Goal: Navigation & Orientation: Find specific page/section

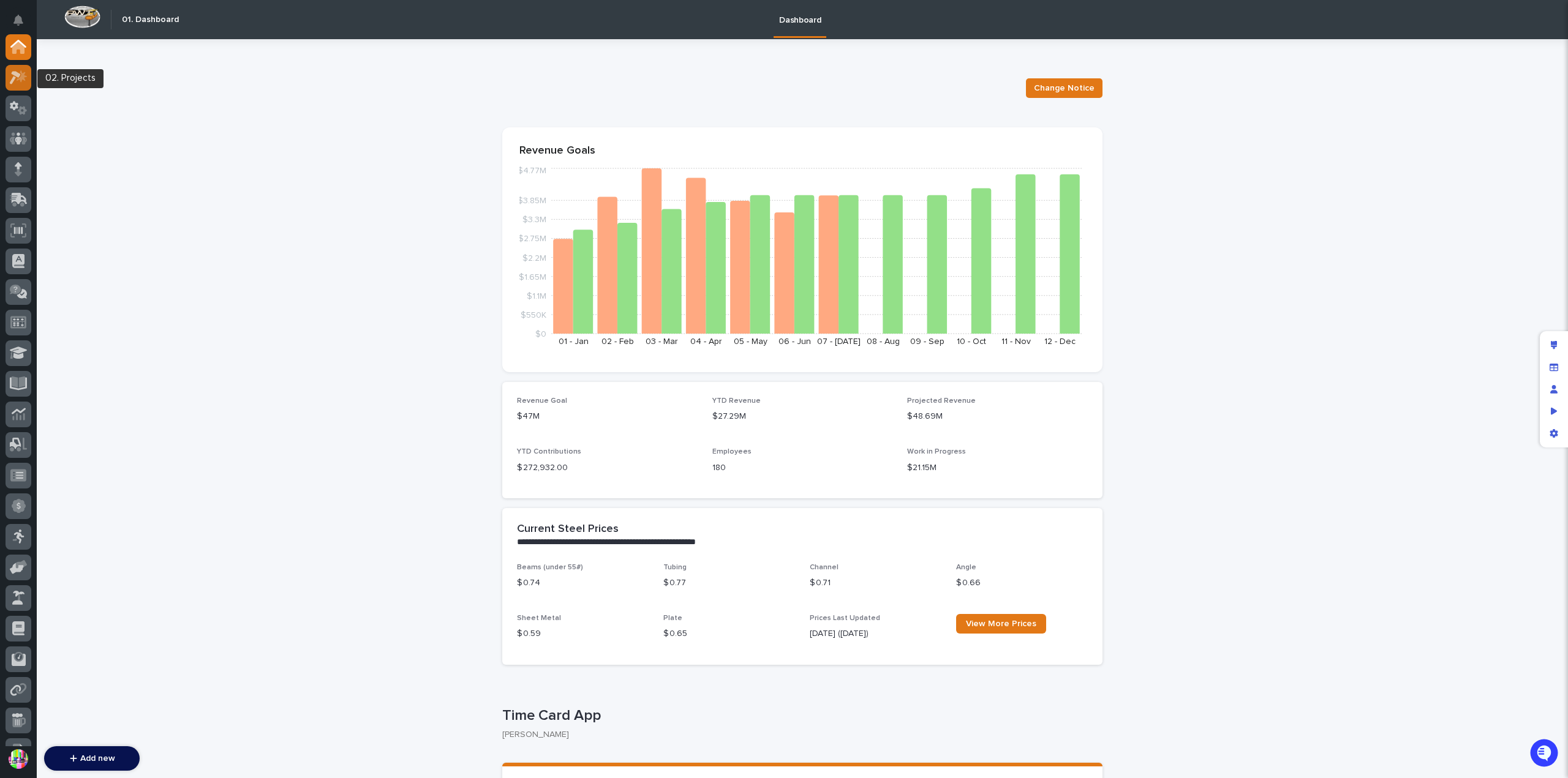
click at [20, 84] on icon at bounding box center [18, 77] width 18 height 14
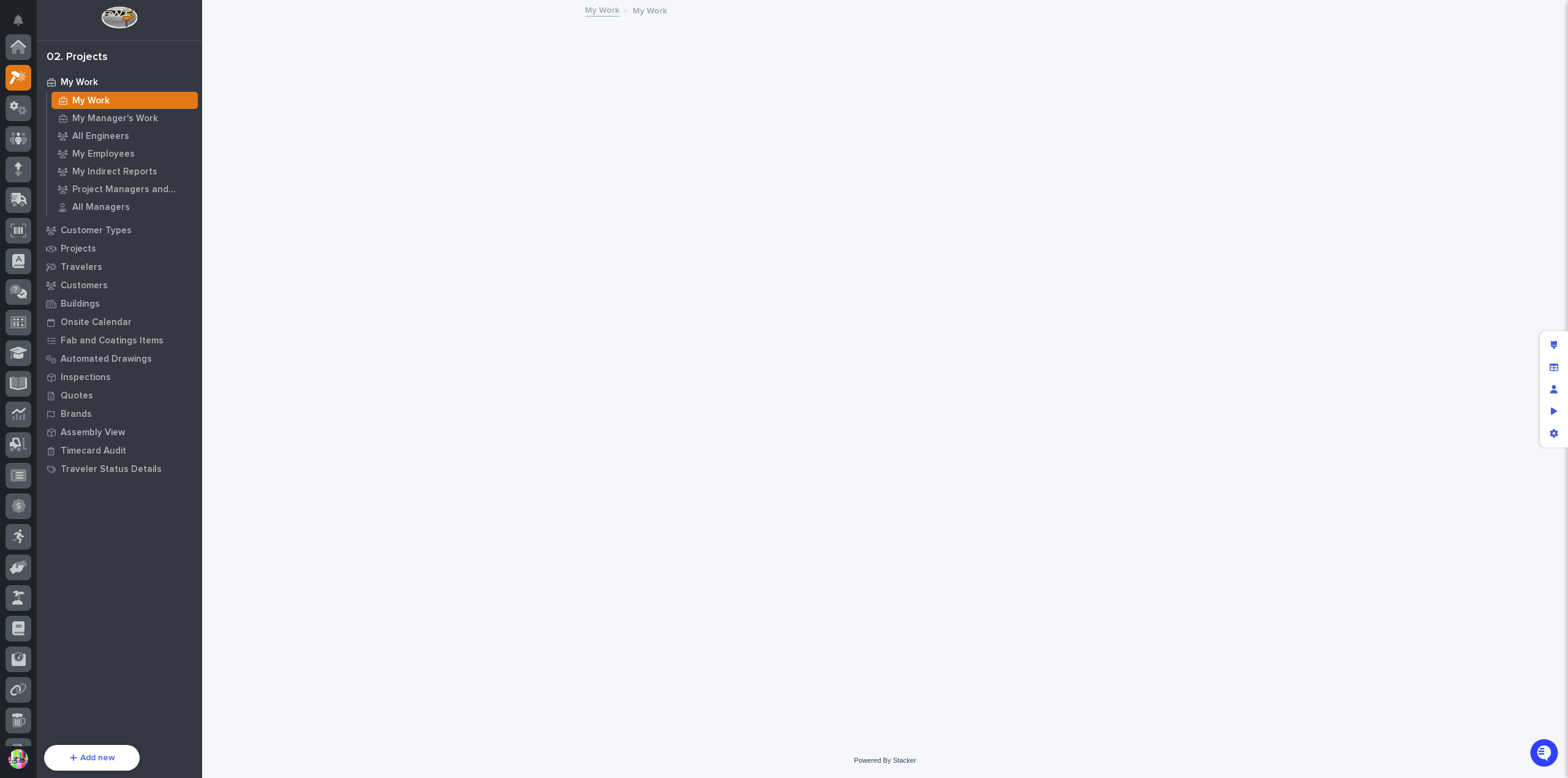
scroll to position [31, 0]
click at [71, 250] on p "Projects" at bounding box center [78, 249] width 36 height 11
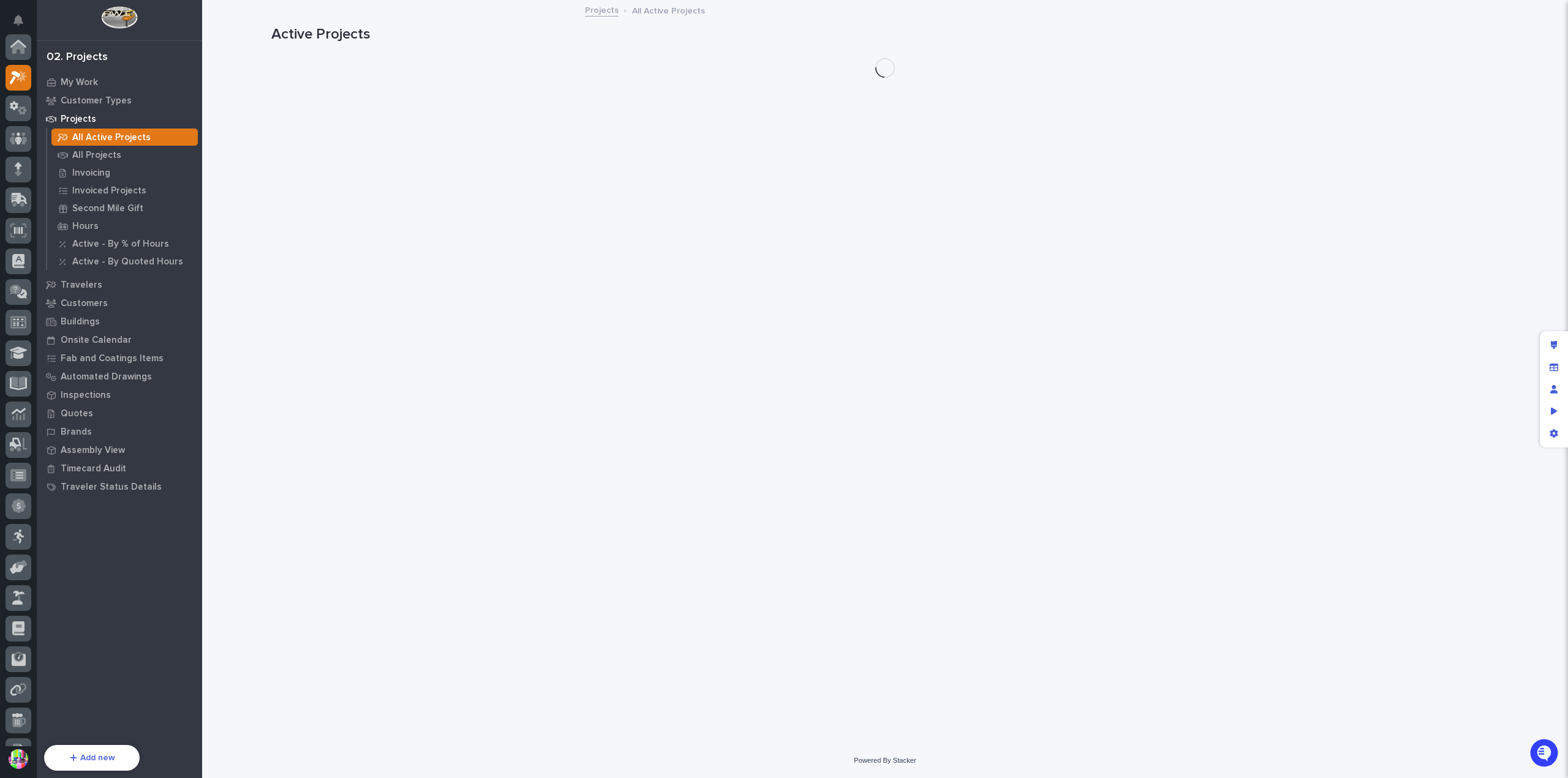
scroll to position [31, 0]
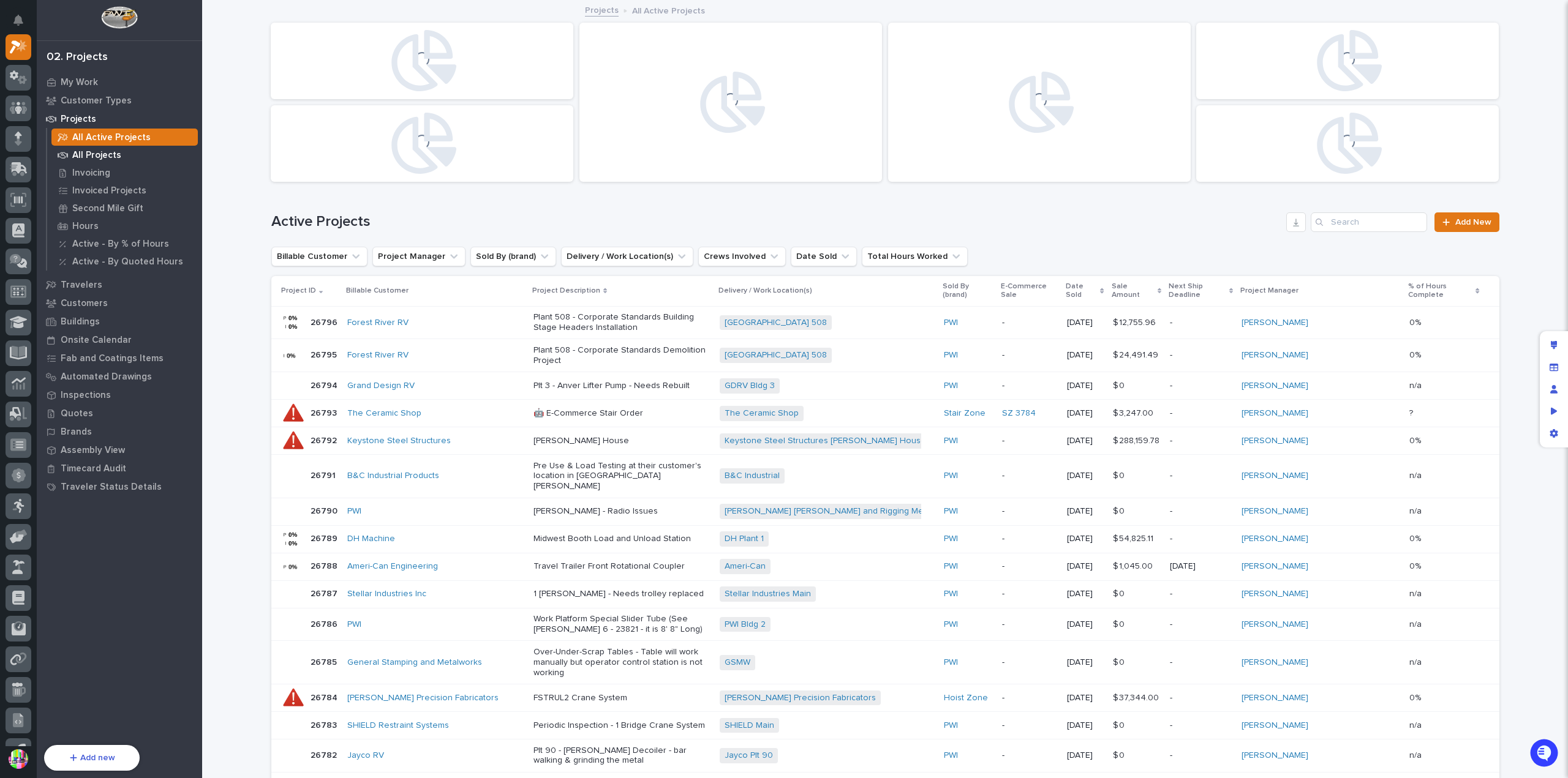
click at [119, 155] on div "All Projects" at bounding box center [124, 155] width 147 height 17
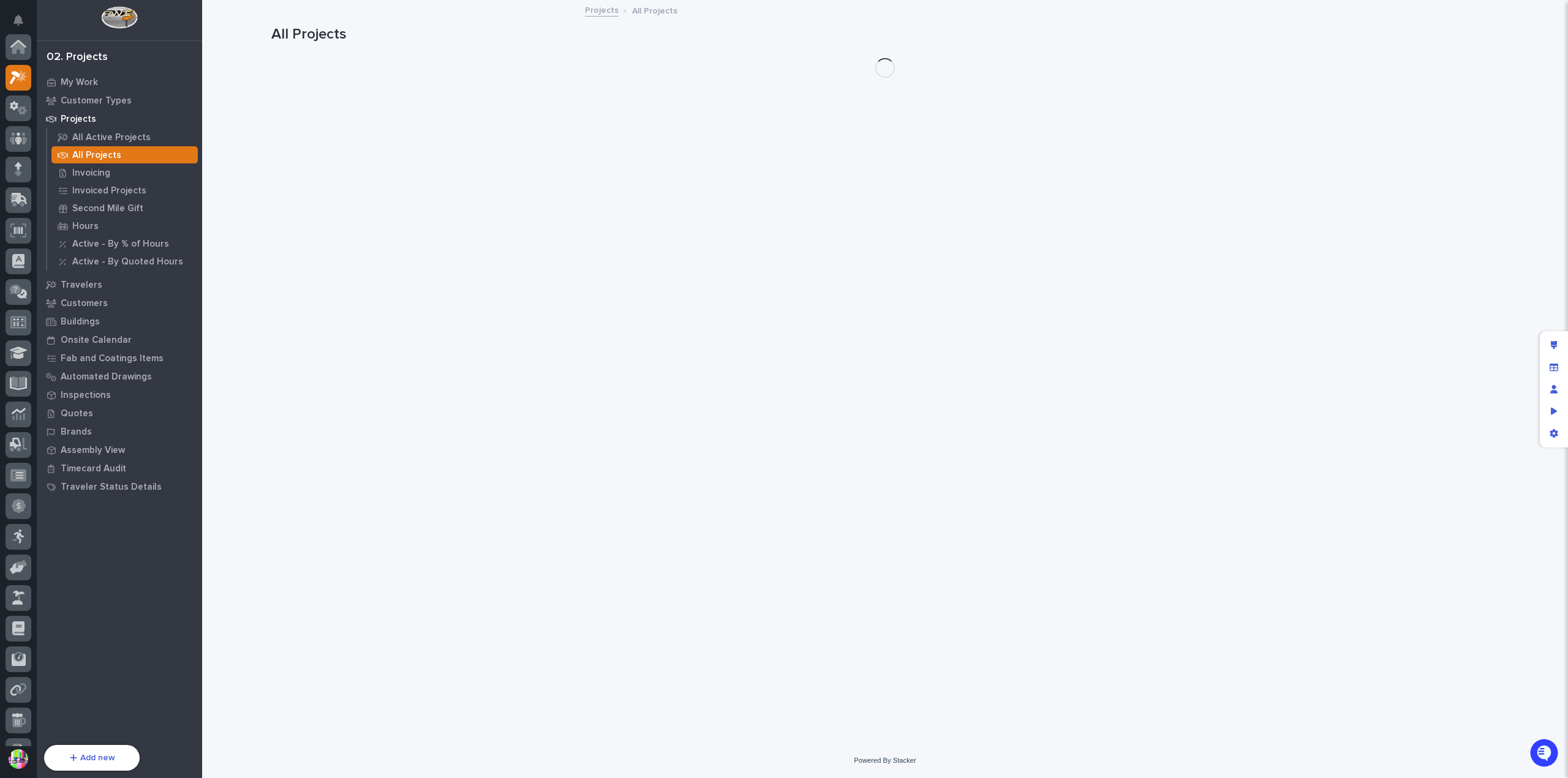
scroll to position [31, 0]
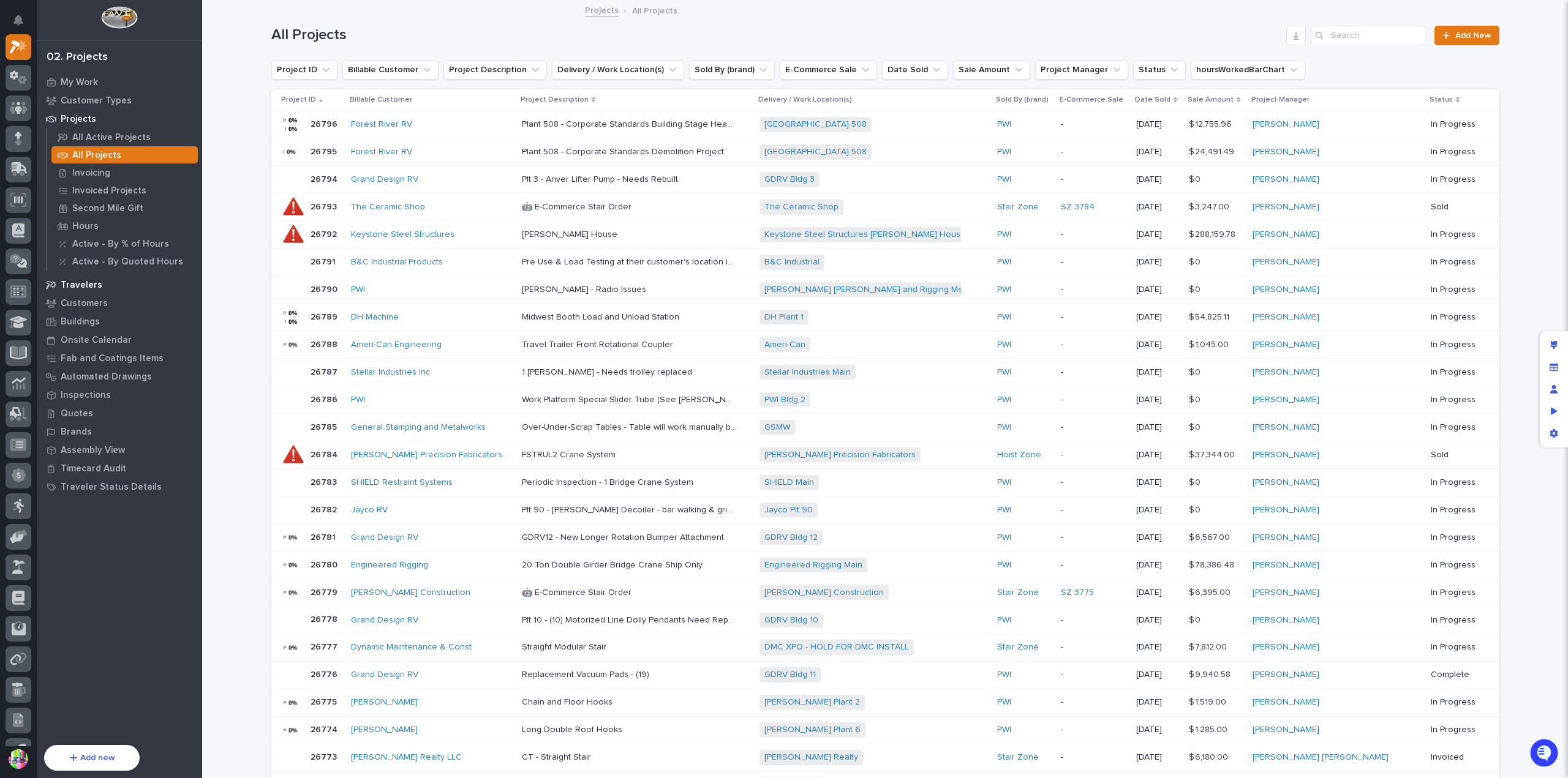
click at [92, 280] on p "Travelers" at bounding box center [81, 285] width 42 height 11
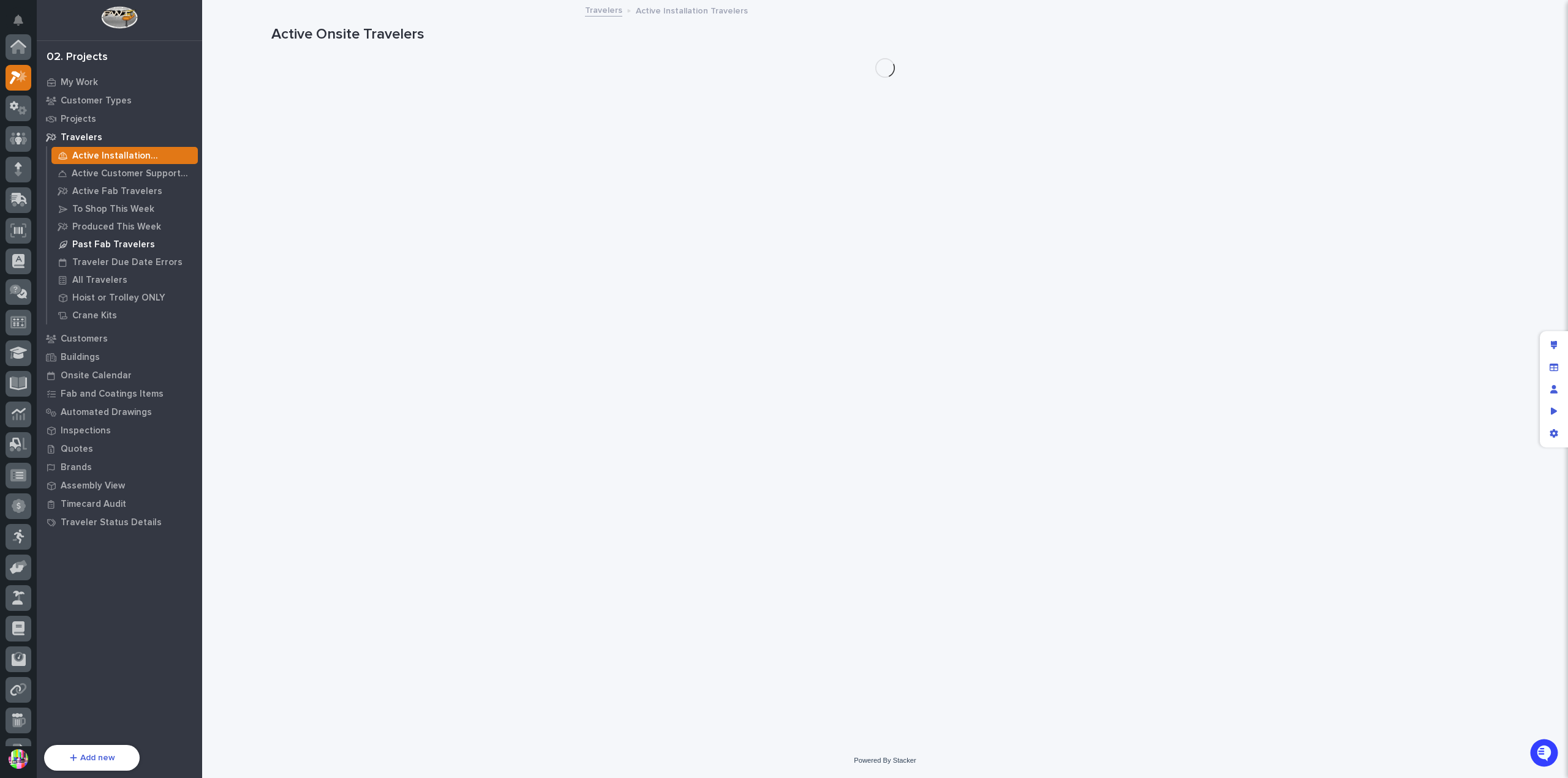
scroll to position [31, 0]
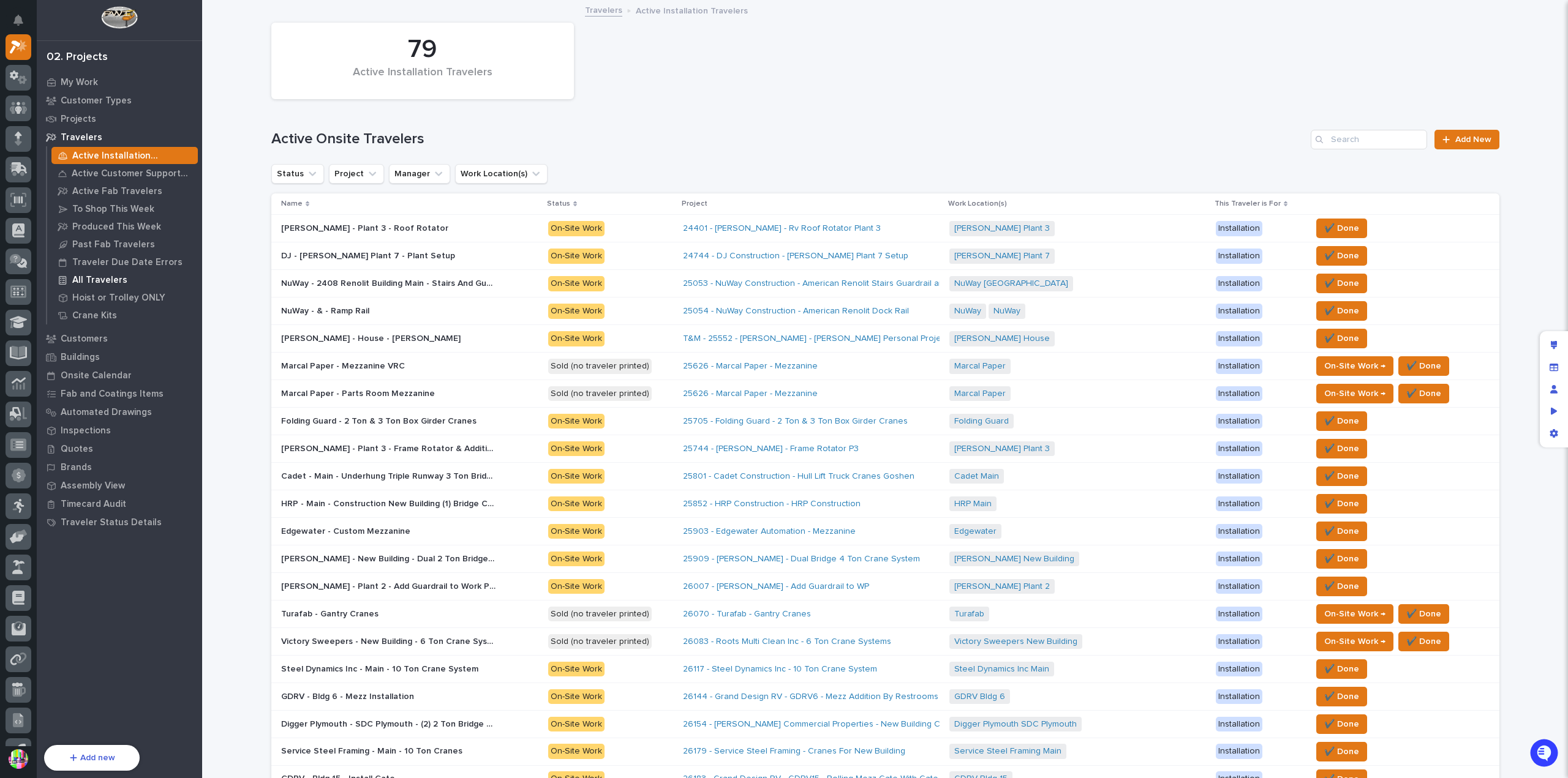
click at [79, 275] on p "All Travelers" at bounding box center [100, 280] width 55 height 11
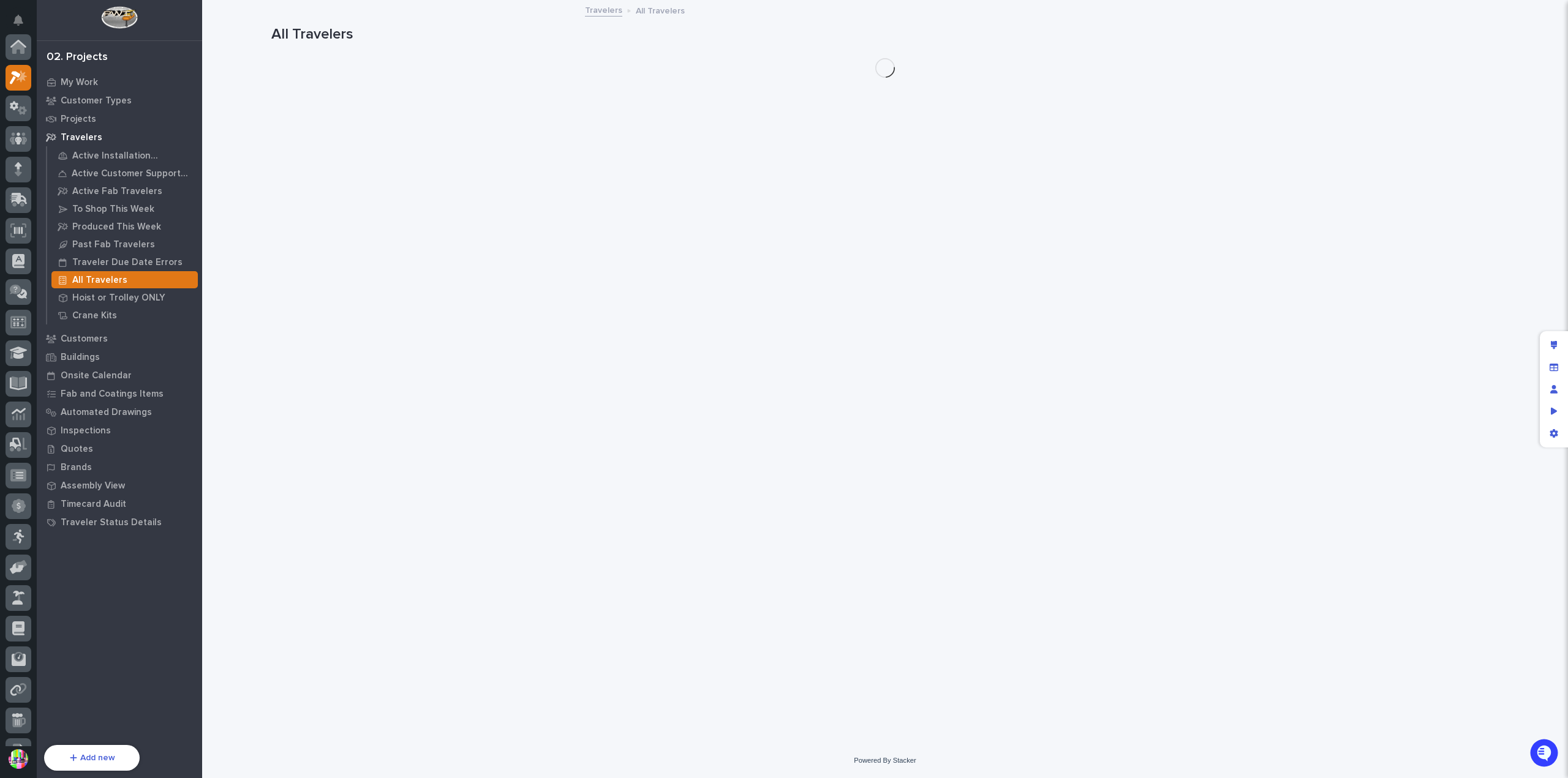
scroll to position [31, 0]
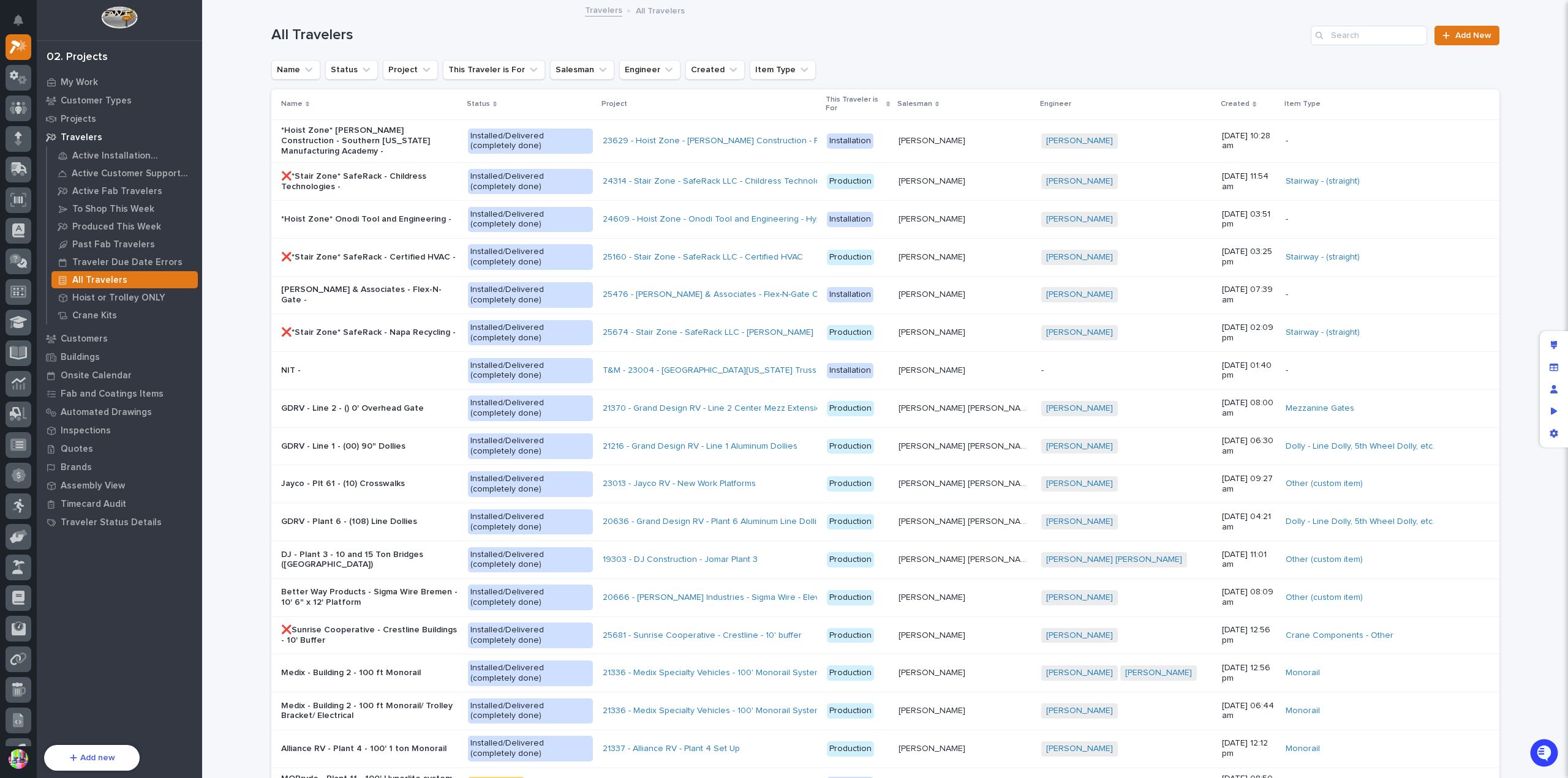
click at [1252, 101] on icon at bounding box center [1254, 104] width 4 height 6
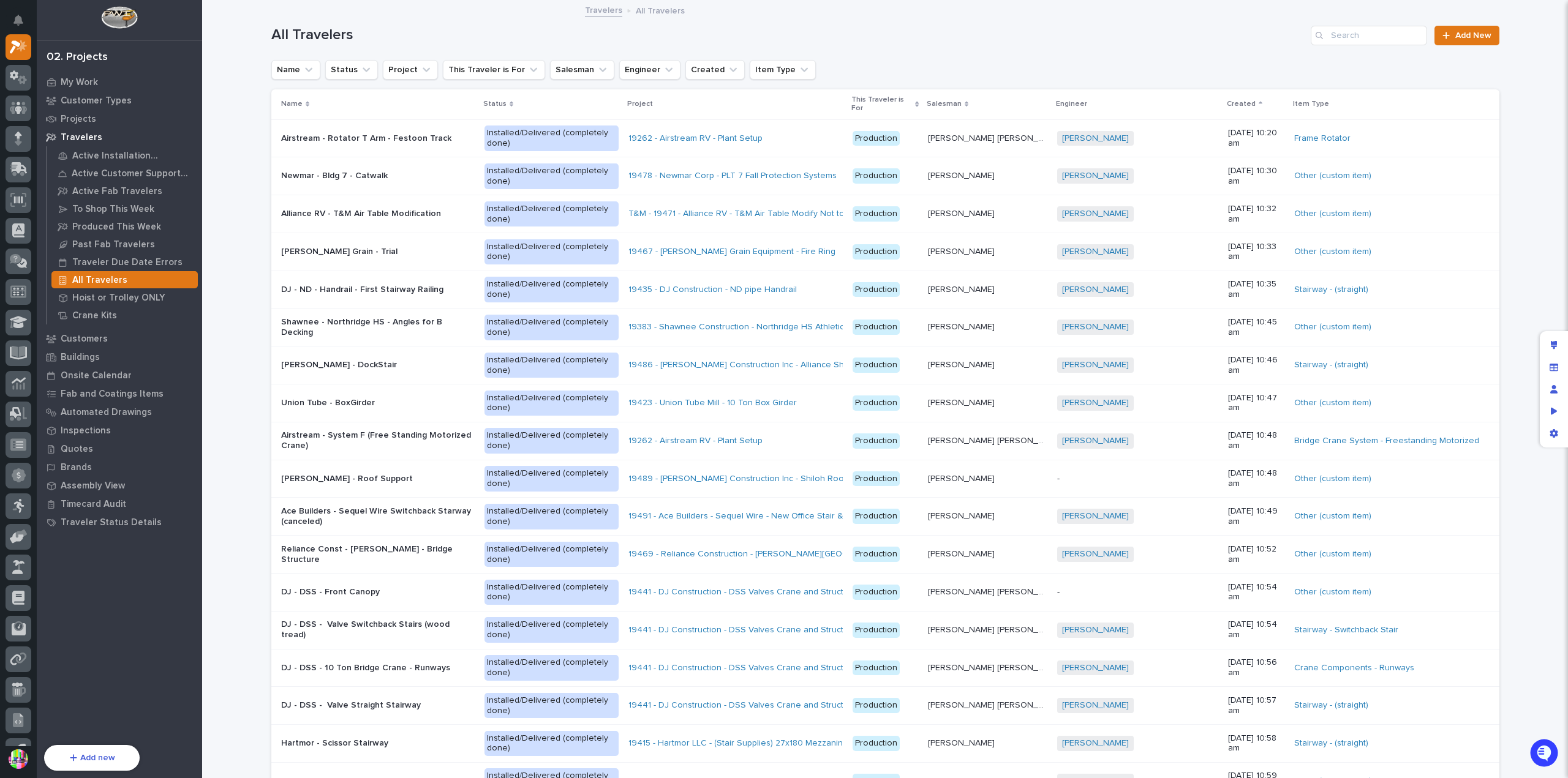
click at [1227, 98] on p "Created" at bounding box center [1241, 104] width 29 height 14
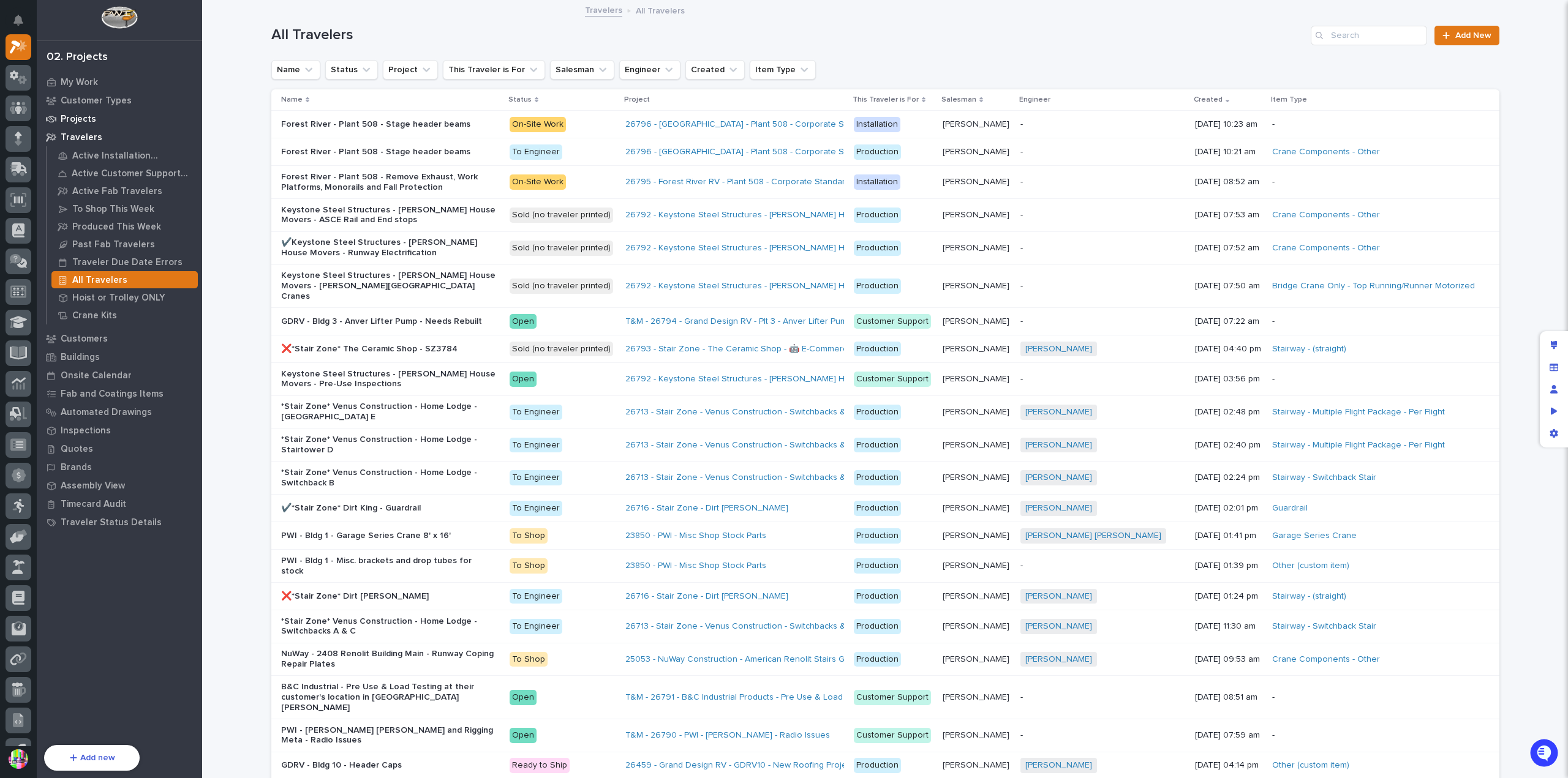
click at [87, 119] on p "Projects" at bounding box center [78, 119] width 36 height 11
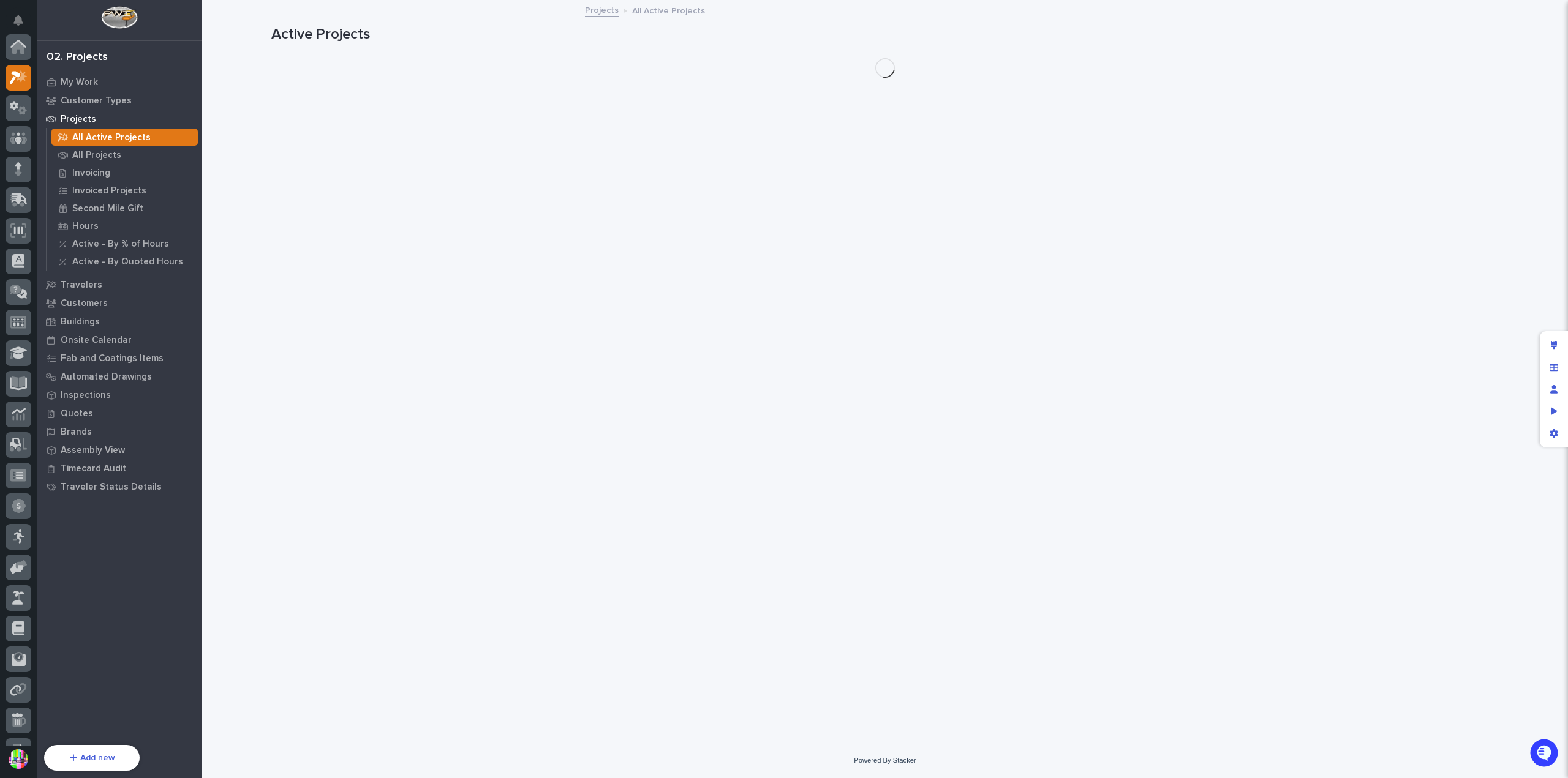
scroll to position [31, 0]
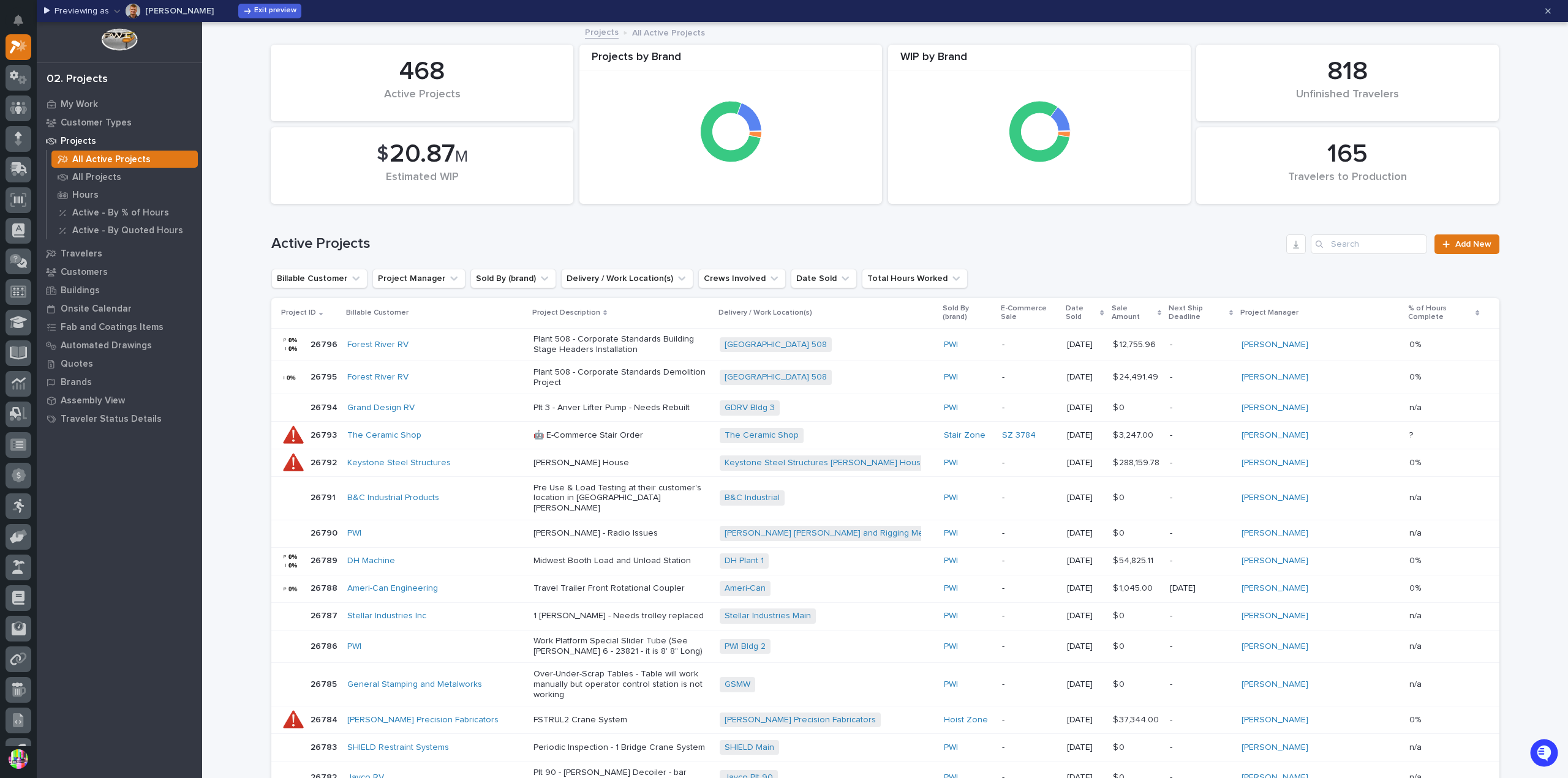
click at [1097, 306] on p "Date Sold" at bounding box center [1081, 313] width 31 height 23
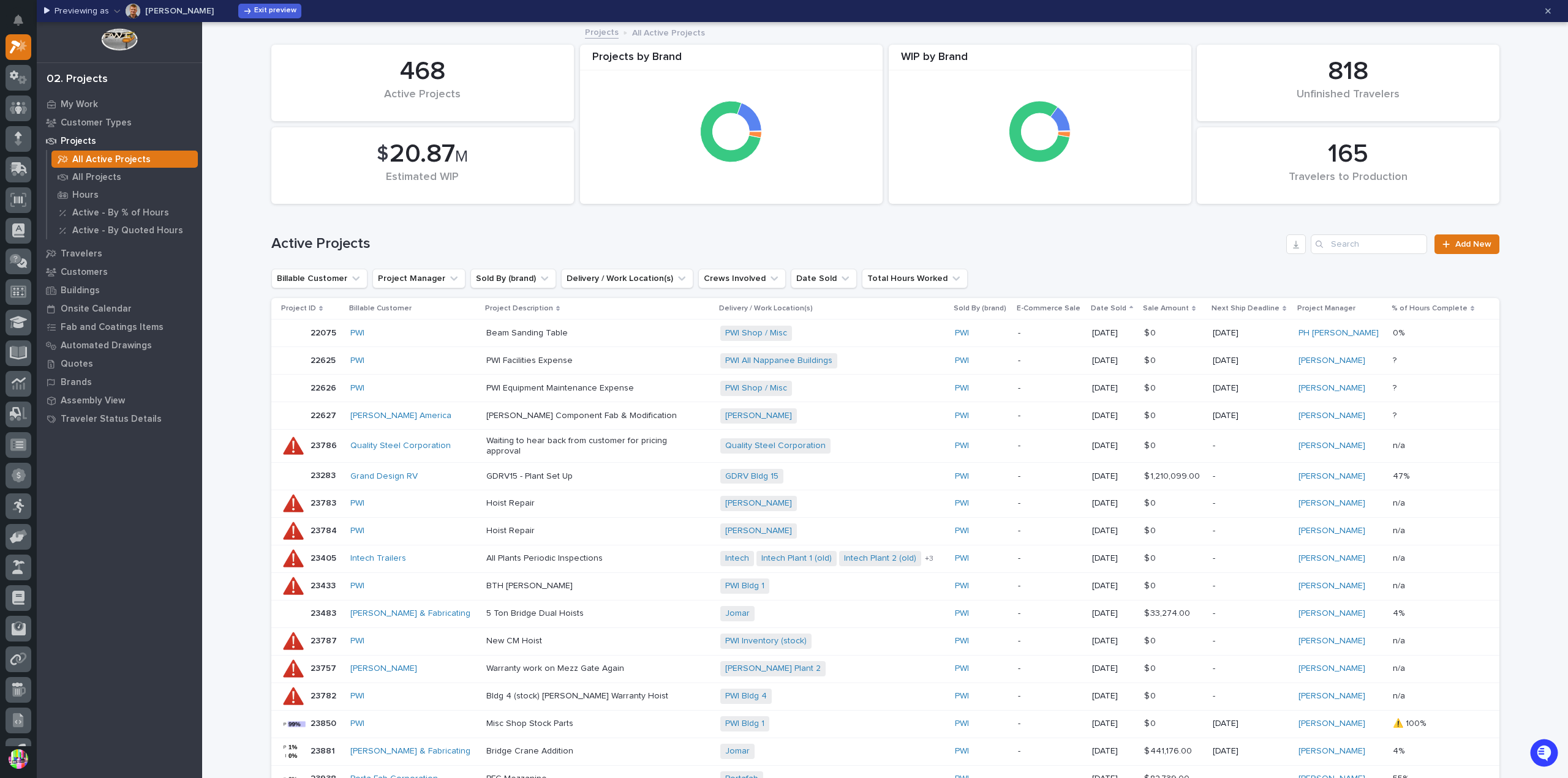
click at [1124, 303] on p "Date Sold" at bounding box center [1108, 308] width 36 height 14
